Goal: Transaction & Acquisition: Obtain resource

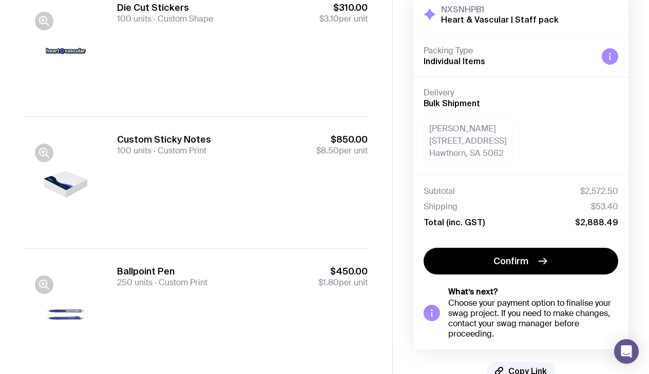
scroll to position [409, 0]
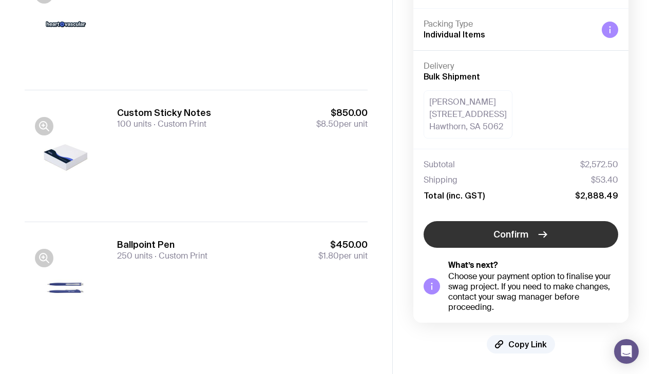
click at [480, 233] on button "Confirm" at bounding box center [521, 234] width 195 height 27
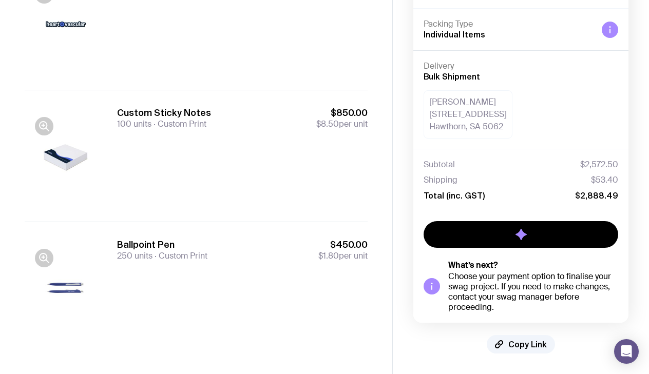
scroll to position [53, 0]
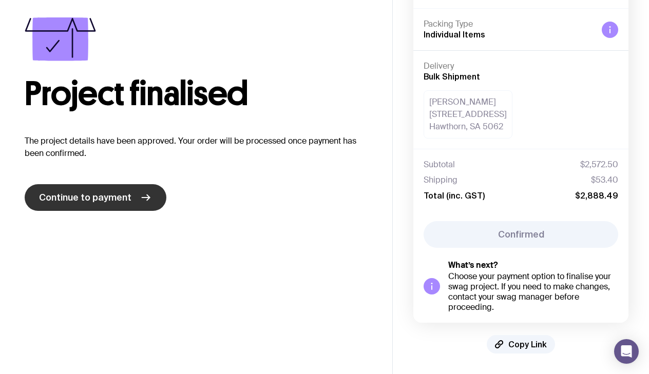
click at [140, 199] on icon at bounding box center [146, 198] width 12 height 12
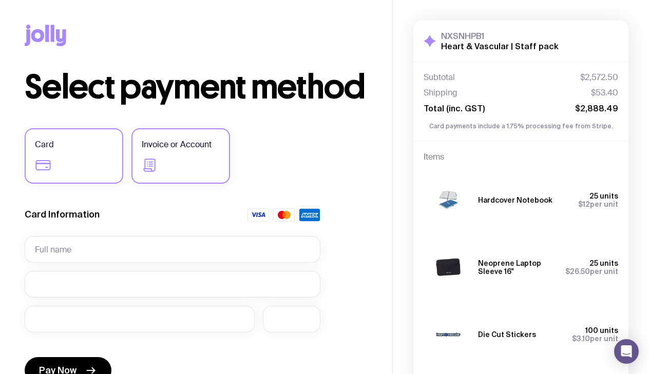
click at [179, 159] on label "Invoice or Account" at bounding box center [180, 155] width 99 height 55
click at [0, 0] on input "Invoice or Account" at bounding box center [0, 0] width 0 height 0
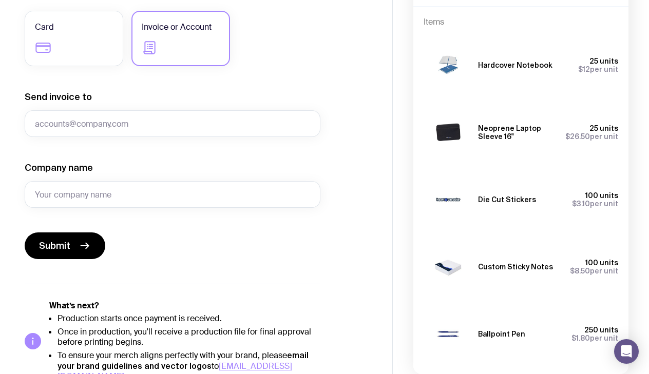
scroll to position [154, 0]
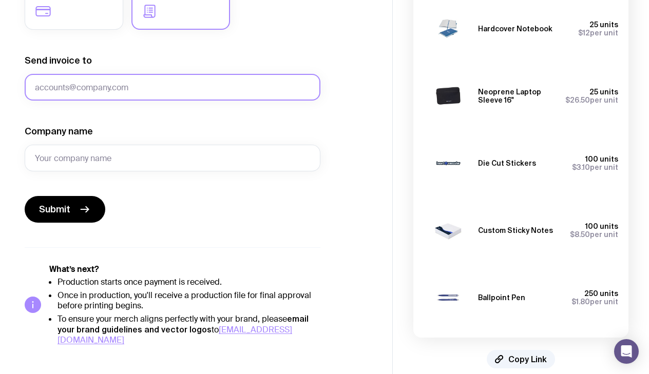
click at [195, 87] on input "Send invoice to" at bounding box center [173, 87] width 296 height 27
click at [61, 88] on input "pamelalim@heartandvascular.com.au" at bounding box center [173, 87] width 296 height 27
drag, startPoint x: 73, startPoint y: 87, endPoint x: -8, endPoint y: 86, distance: 81.2
click at [0, 86] on html "Copy Link Select payment method Card Invoice or Account Send invoice to pamelal…" at bounding box center [324, 33] width 649 height 374
type input "accounts@heartandvascular.com.au"
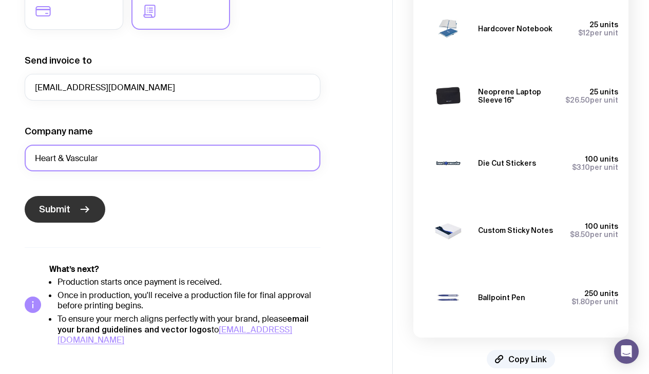
type input "Heart & Vascular"
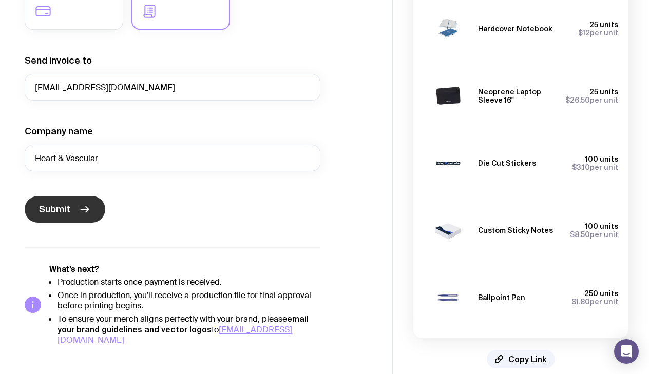
click at [80, 212] on icon "submit" at bounding box center [85, 209] width 12 height 12
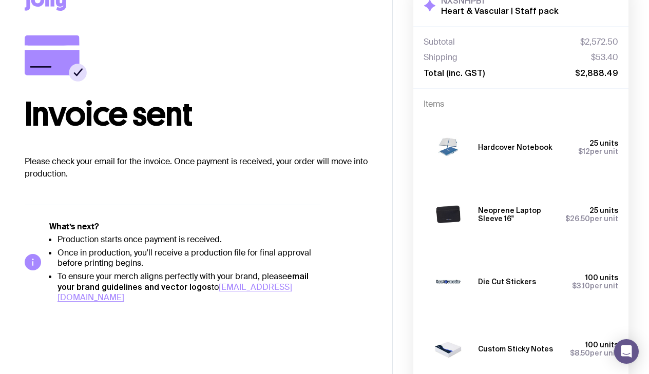
scroll to position [0, 0]
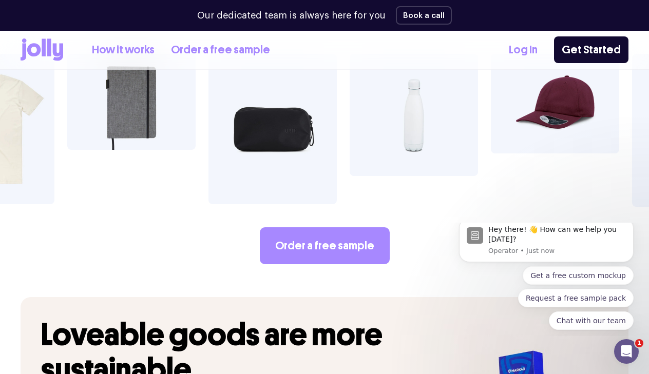
scroll to position [1746, 0]
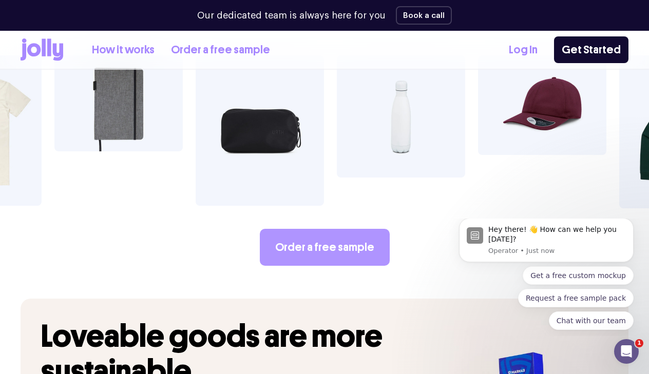
click at [336, 229] on link "Order a free sample" at bounding box center [325, 247] width 130 height 37
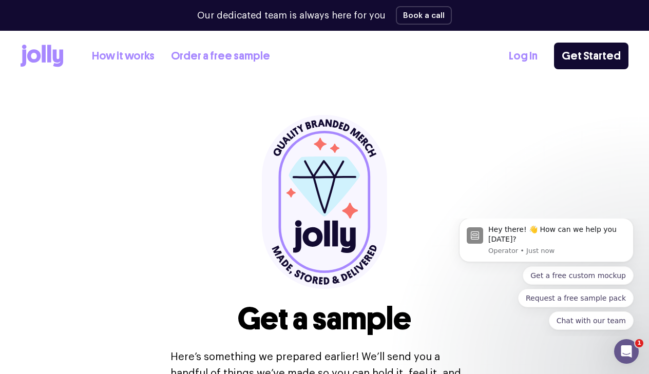
click at [128, 53] on link "How it works" at bounding box center [123, 56] width 63 height 17
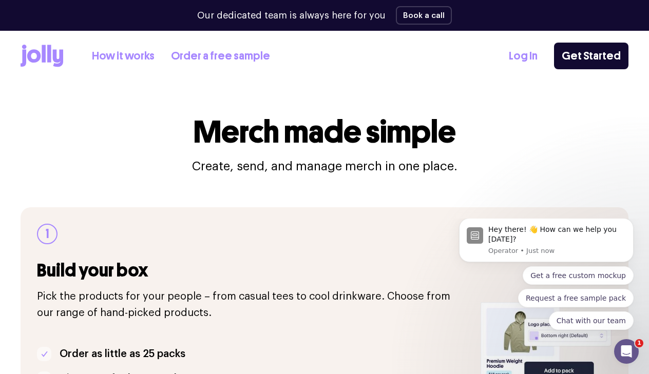
click at [40, 57] on icon at bounding box center [33, 55] width 13 height 13
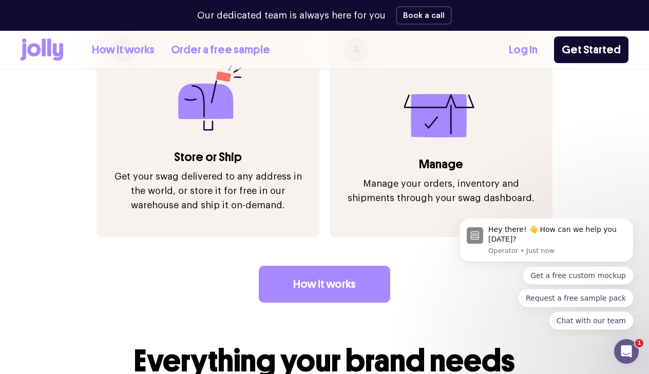
scroll to position [1387, 0]
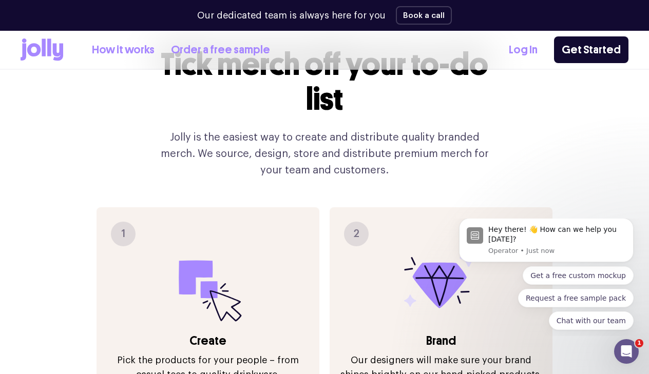
click at [221, 249] on icon at bounding box center [208, 286] width 74 height 74
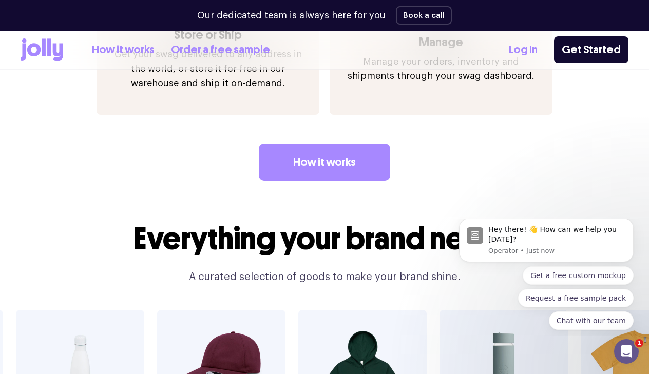
scroll to position [1489, 0]
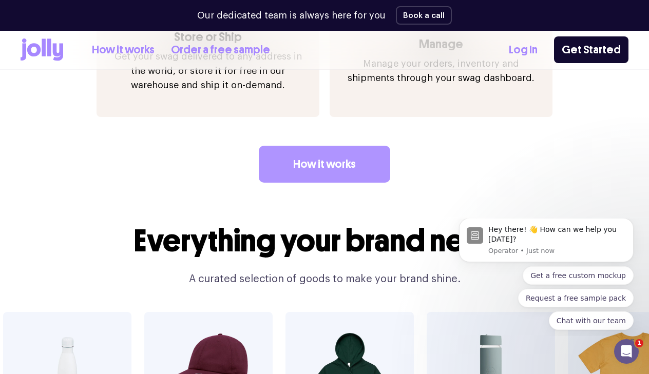
click at [295, 148] on link "How it works" at bounding box center [324, 164] width 131 height 37
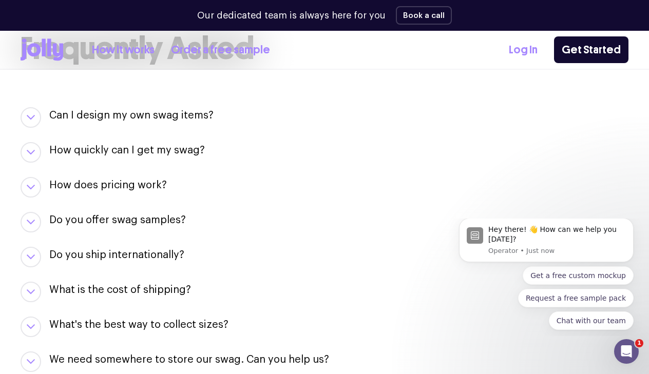
scroll to position [1078, 0]
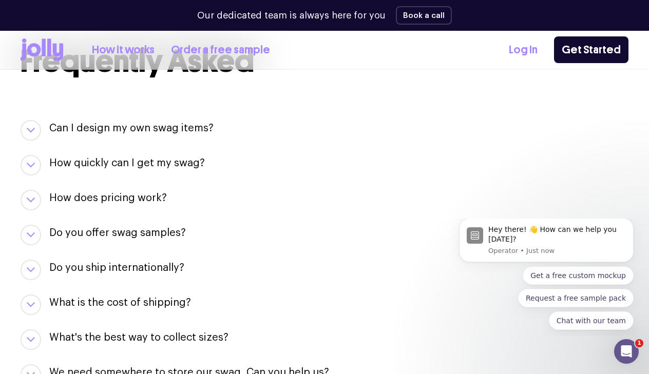
click at [47, 238] on div "Do you offer swag samples? They say the proof is in the pudding… we offer sampl…" at bounding box center [325, 235] width 608 height 21
click at [35, 240] on button "button" at bounding box center [31, 235] width 21 height 21
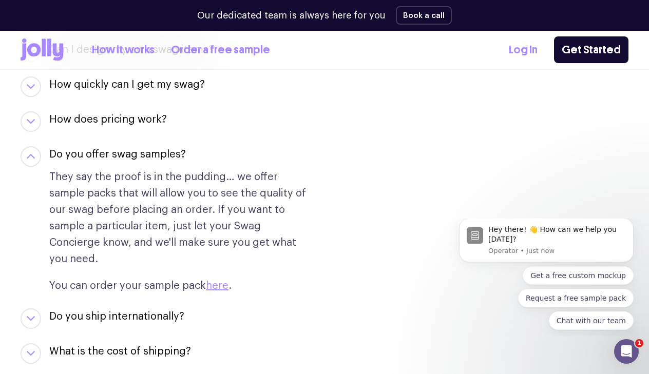
scroll to position [1181, 0]
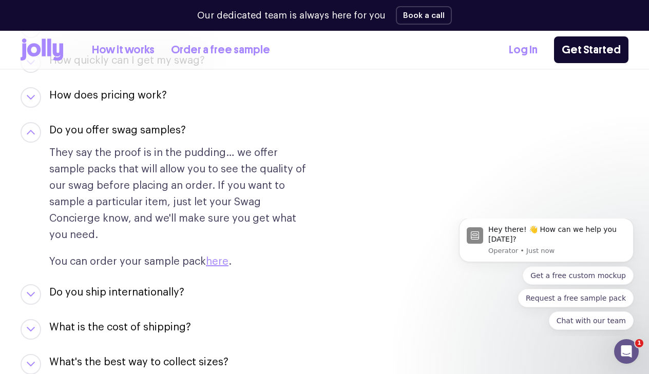
click at [26, 95] on button "button" at bounding box center [31, 97] width 21 height 21
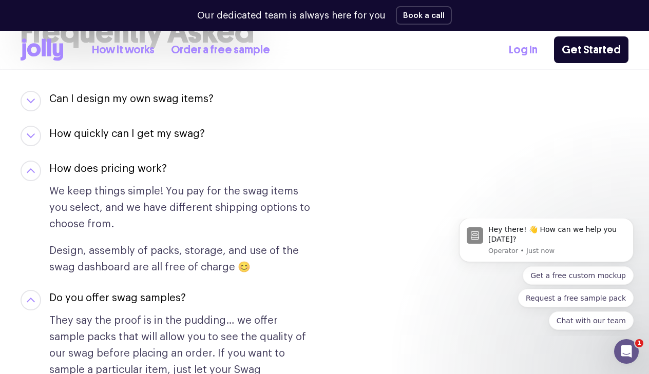
scroll to position [1078, 0]
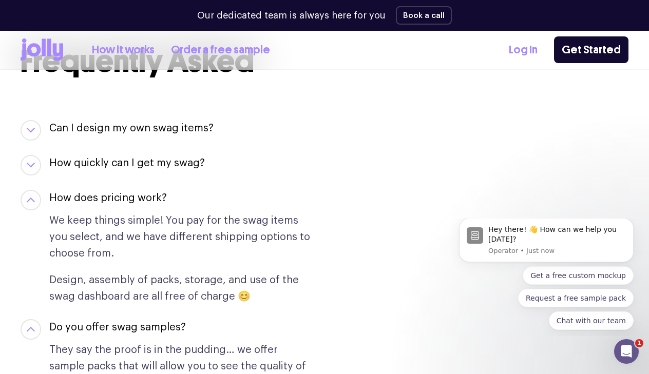
click at [21, 171] on div "How quickly can I get my swag? If you need something in a hurry, let your Swag …" at bounding box center [325, 165] width 608 height 21
click at [29, 163] on icon "button" at bounding box center [31, 165] width 8 height 5
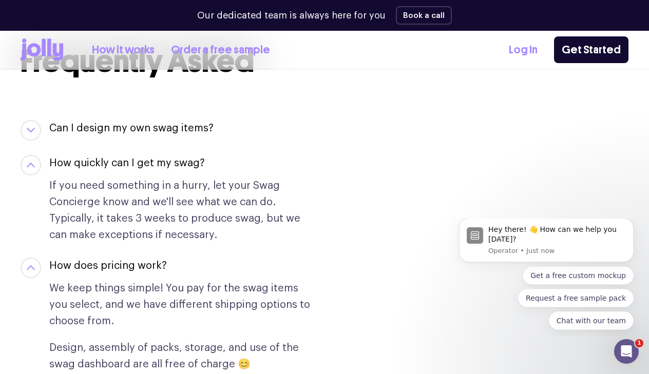
click at [37, 128] on button "button" at bounding box center [31, 130] width 21 height 21
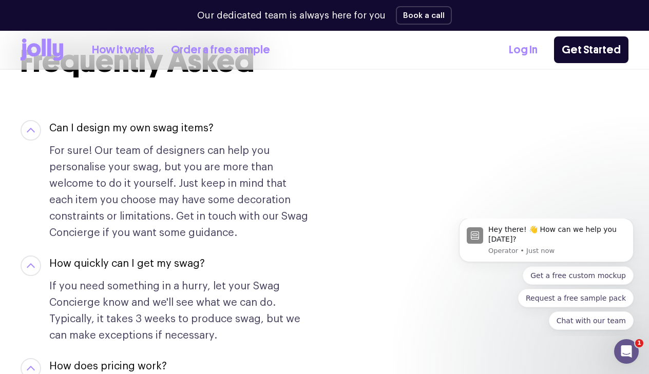
click at [37, 128] on button "button" at bounding box center [31, 130] width 21 height 21
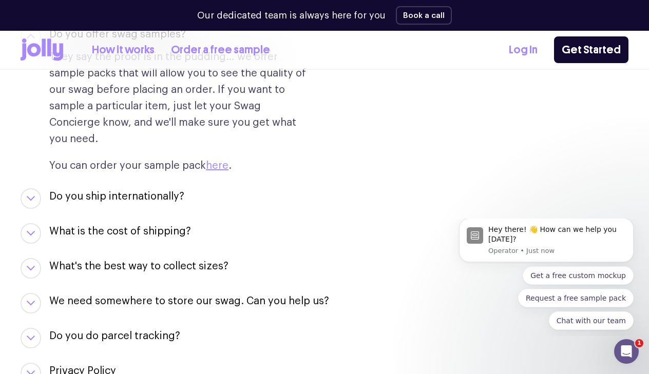
scroll to position [1438, 0]
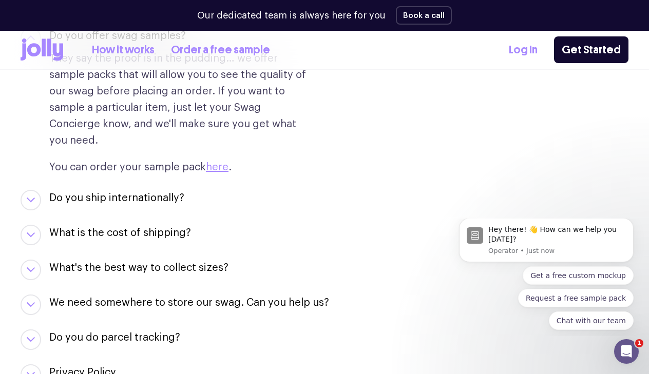
click at [33, 260] on button "button" at bounding box center [31, 270] width 21 height 21
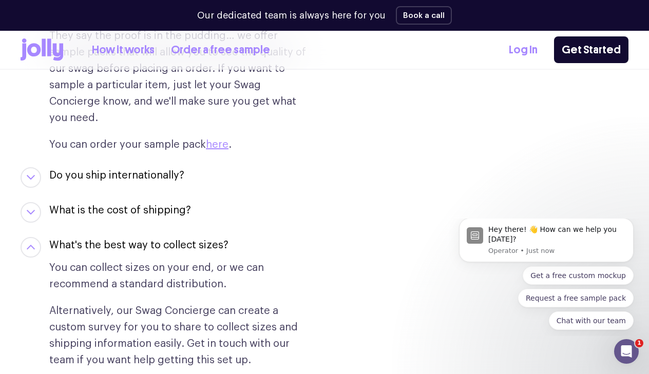
scroll to position [1489, 0]
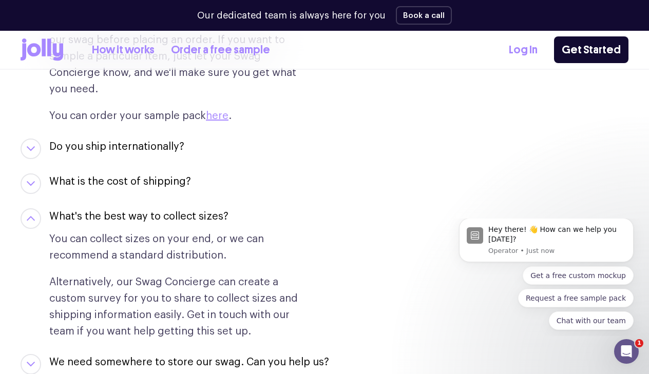
click at [36, 209] on button "button" at bounding box center [31, 219] width 21 height 21
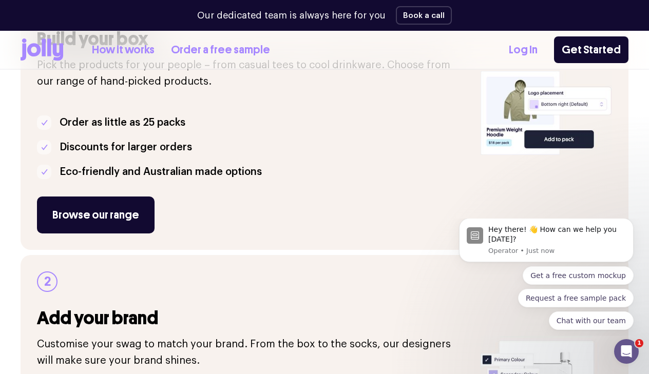
scroll to position [205, 0]
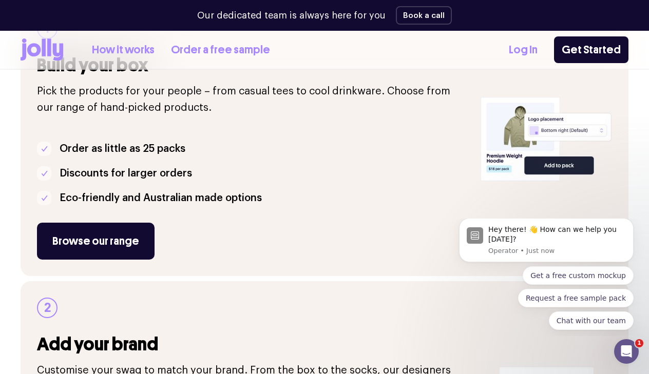
click at [129, 50] on link "How it works" at bounding box center [123, 50] width 63 height 17
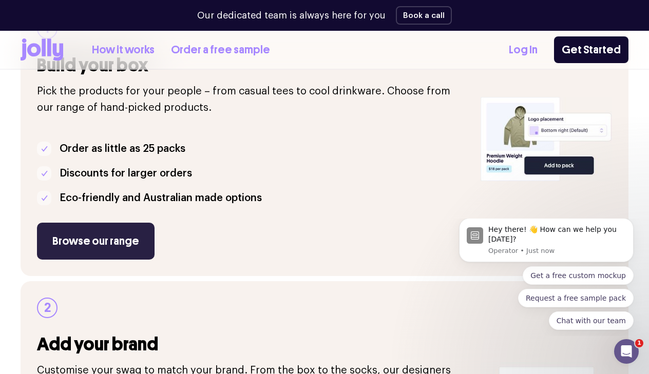
click at [81, 244] on link "Browse our range" at bounding box center [96, 241] width 118 height 37
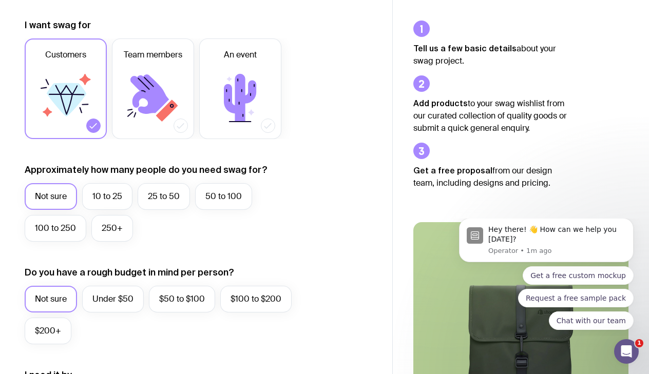
scroll to position [154, 0]
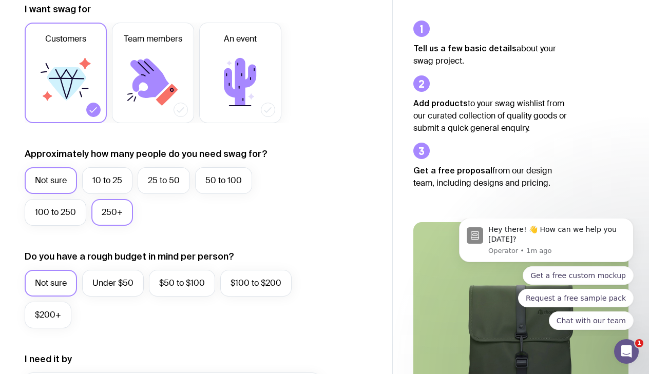
click at [100, 213] on label "250+" at bounding box center [112, 212] width 42 height 27
click at [0, 0] on input "250+" at bounding box center [0, 0] width 0 height 0
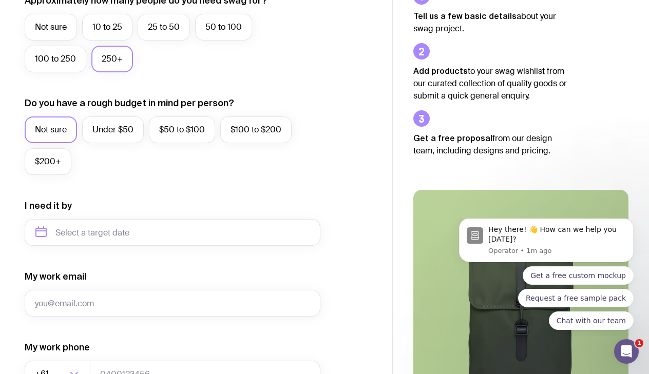
scroll to position [308, 0]
click at [113, 123] on label "Under $50" at bounding box center [113, 129] width 62 height 27
click at [0, 0] on input "Under $50" at bounding box center [0, 0] width 0 height 0
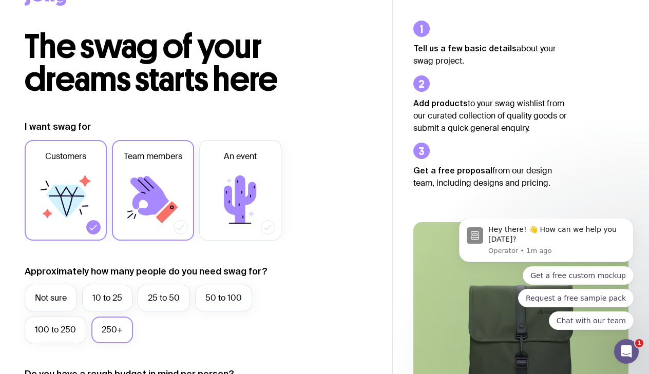
scroll to position [0, 0]
